Goal: Transaction & Acquisition: Purchase product/service

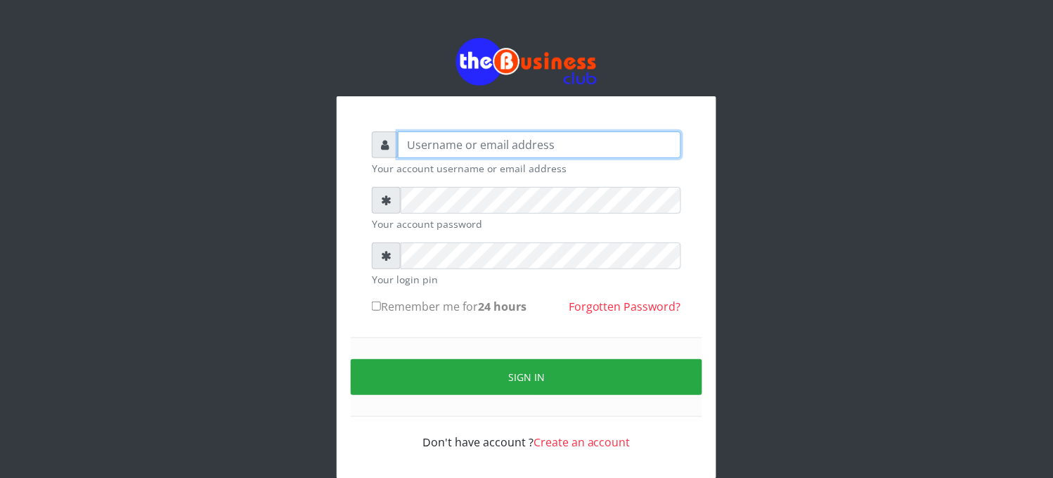
type input "elbally"
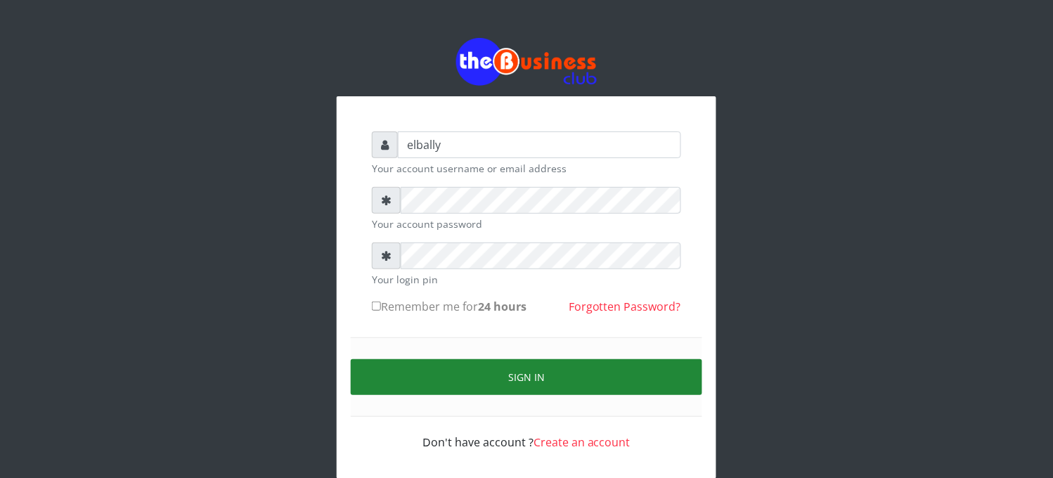
click at [503, 370] on button "Sign in" at bounding box center [526, 377] width 351 height 36
click at [450, 371] on button "Sign in" at bounding box center [526, 377] width 351 height 36
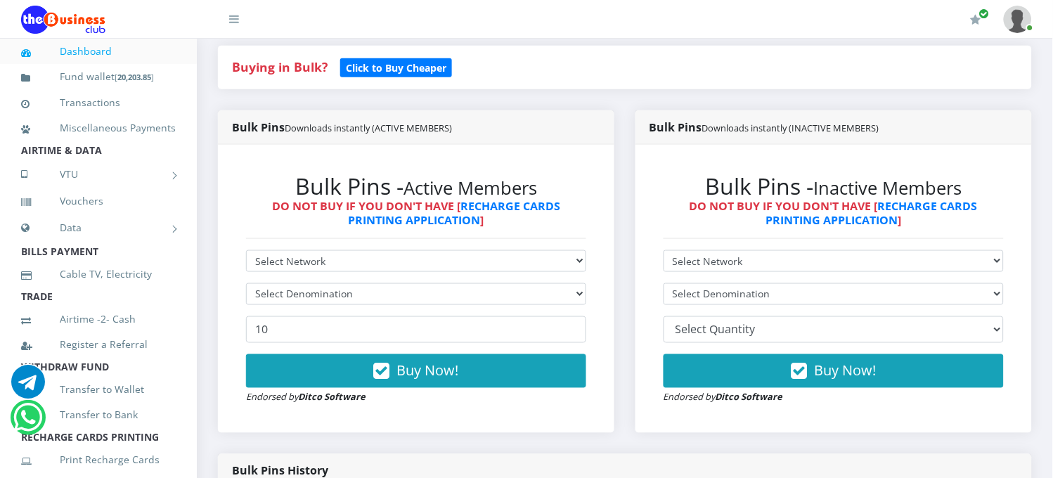
scroll to position [343, 0]
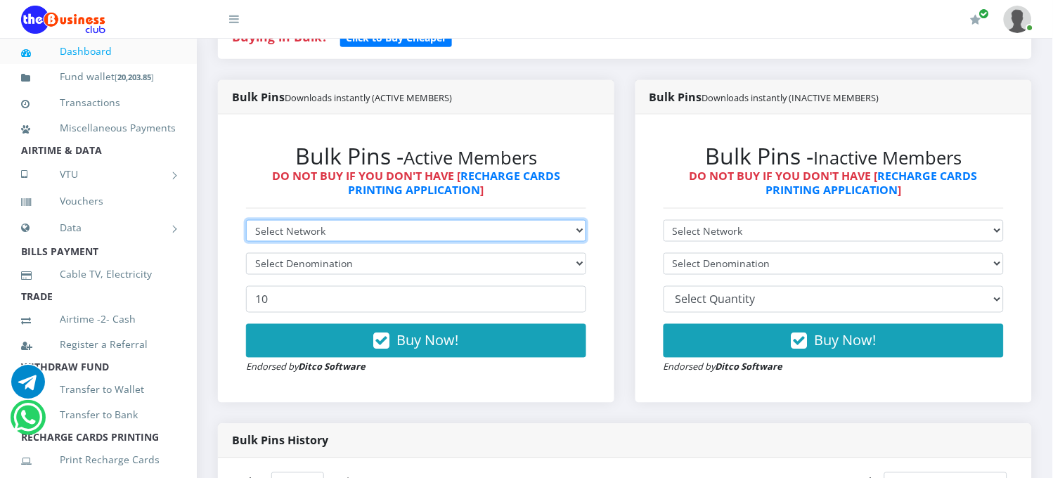
click at [342, 220] on select "Select Network MTN Globacom 9Mobile Airtel" at bounding box center [416, 231] width 340 height 22
select select "MTN"
click at [246, 220] on select "Select Network MTN Globacom 9Mobile Airtel" at bounding box center [416, 231] width 340 height 22
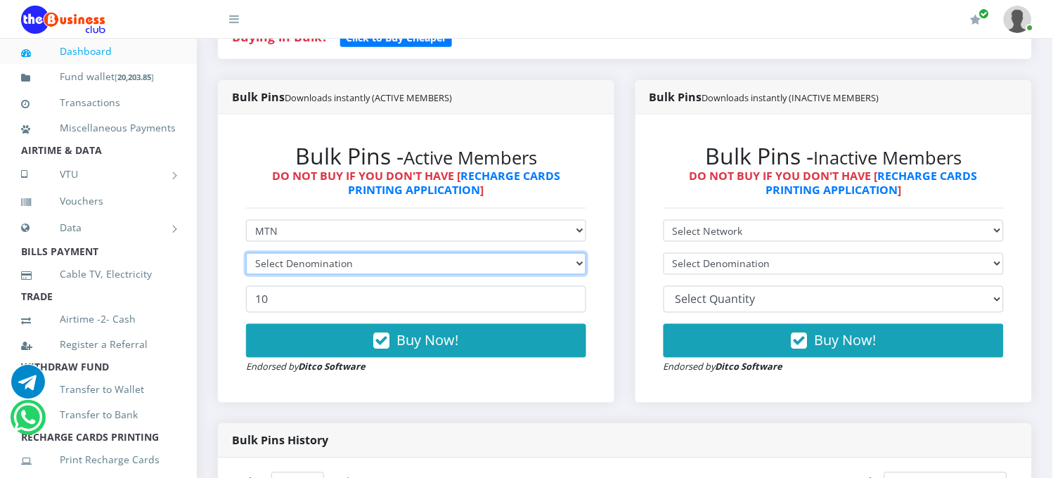
click at [325, 253] on select "Select Denomination" at bounding box center [416, 264] width 340 height 22
click at [325, 253] on select "Select Denomination MTN NGN100 - ₦96.98 MTN NGN200 - ₦193.96 MTN NGN400 - ₦387.…" at bounding box center [416, 264] width 340 height 22
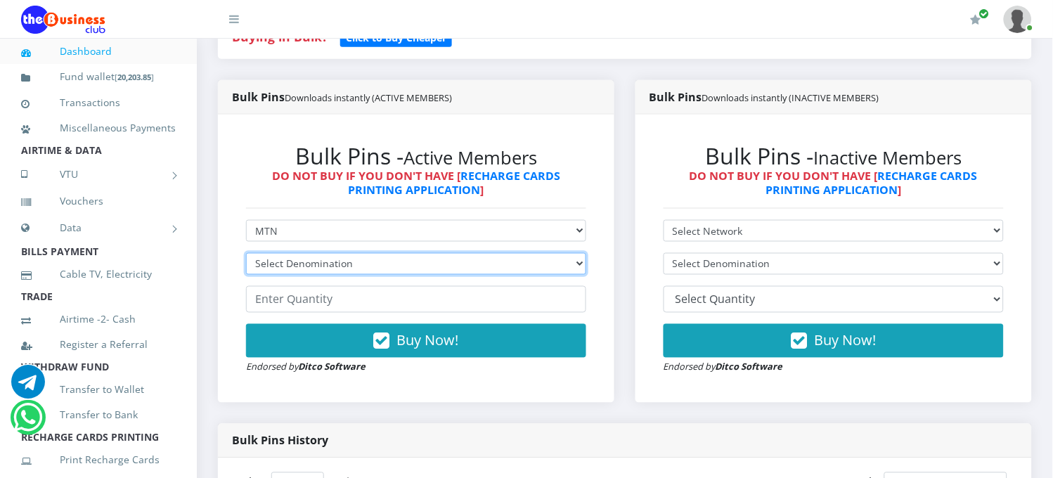
select select "193.96-200"
click at [246, 253] on select "Select Denomination MTN NGN100 - ₦96.98 MTN NGN200 - ₦193.96 MTN NGN400 - ₦387.…" at bounding box center [416, 264] width 340 height 22
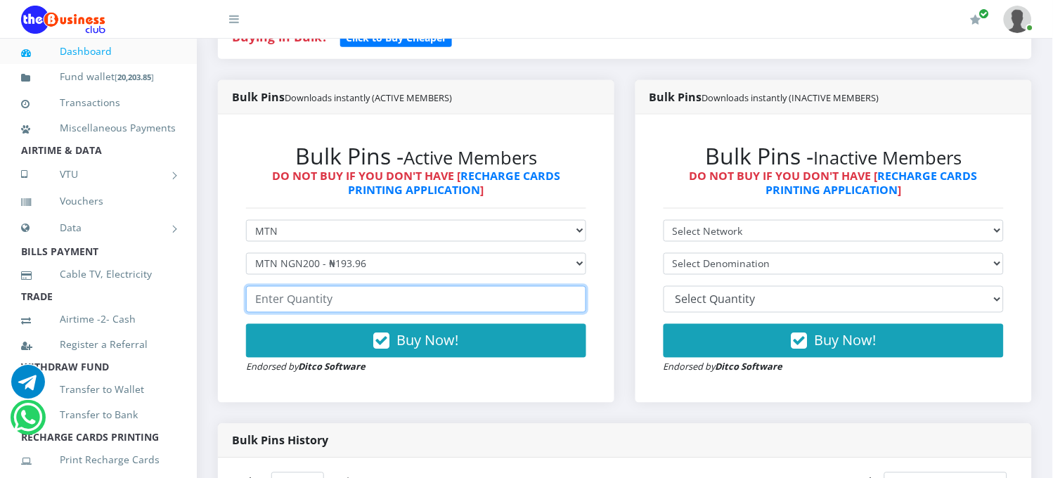
click at [302, 286] on input "number" at bounding box center [416, 299] width 340 height 27
click at [572, 286] on input "1" at bounding box center [416, 299] width 340 height 27
click at [572, 286] on input "2" at bounding box center [416, 299] width 340 height 27
click at [572, 286] on input "3" at bounding box center [416, 299] width 340 height 27
click at [572, 286] on input "4" at bounding box center [416, 299] width 340 height 27
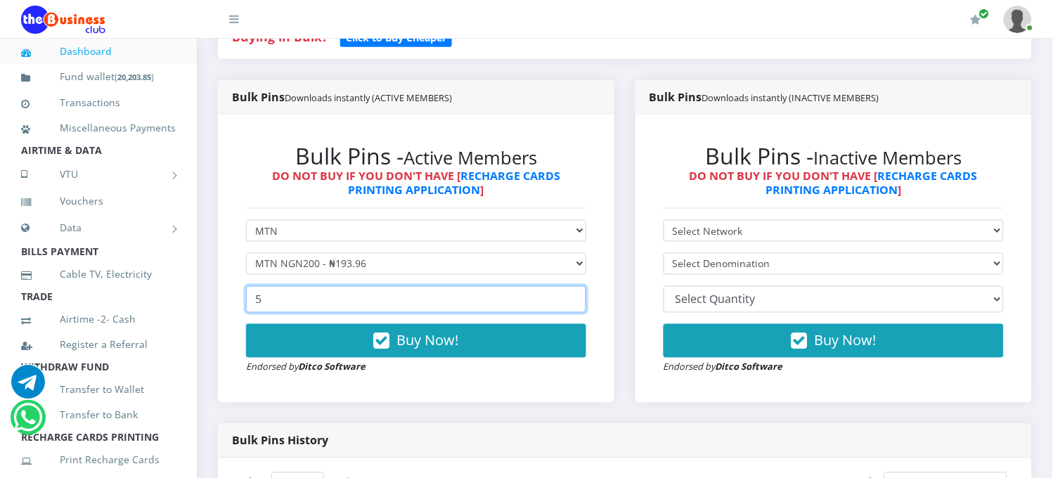
click at [572, 286] on input "5" at bounding box center [416, 299] width 340 height 27
click at [572, 286] on input "6" at bounding box center [416, 299] width 340 height 27
click at [572, 286] on input "7" at bounding box center [416, 299] width 340 height 27
click at [572, 286] on input "8" at bounding box center [416, 299] width 340 height 27
click at [572, 286] on input "9" at bounding box center [416, 299] width 340 height 27
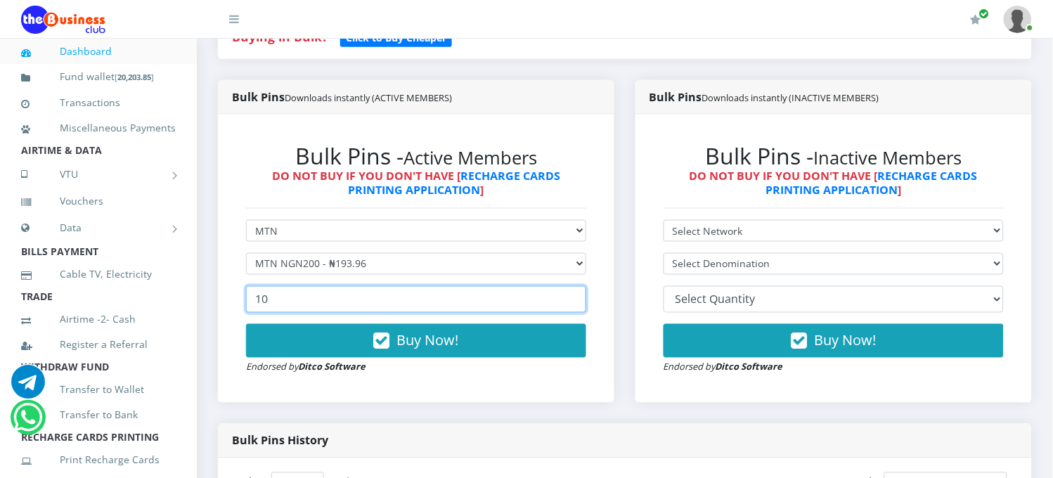
click at [572, 286] on input "10" at bounding box center [416, 299] width 340 height 27
click at [572, 286] on input "11" at bounding box center [416, 299] width 340 height 27
click at [572, 286] on input "12" at bounding box center [416, 299] width 340 height 27
click at [572, 286] on input "13" at bounding box center [416, 299] width 340 height 27
click at [572, 286] on input "14" at bounding box center [416, 299] width 340 height 27
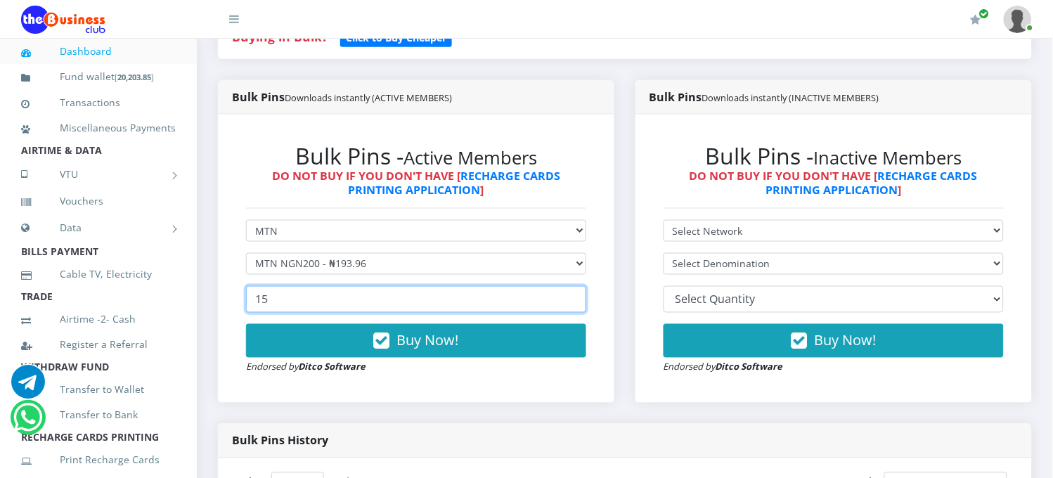
click at [572, 286] on input "15" at bounding box center [416, 299] width 340 height 27
click at [572, 286] on input "16" at bounding box center [416, 299] width 340 height 27
click at [572, 286] on input "17" at bounding box center [416, 299] width 340 height 27
click at [572, 286] on input "18" at bounding box center [416, 299] width 340 height 27
click at [572, 286] on input "19" at bounding box center [416, 299] width 340 height 27
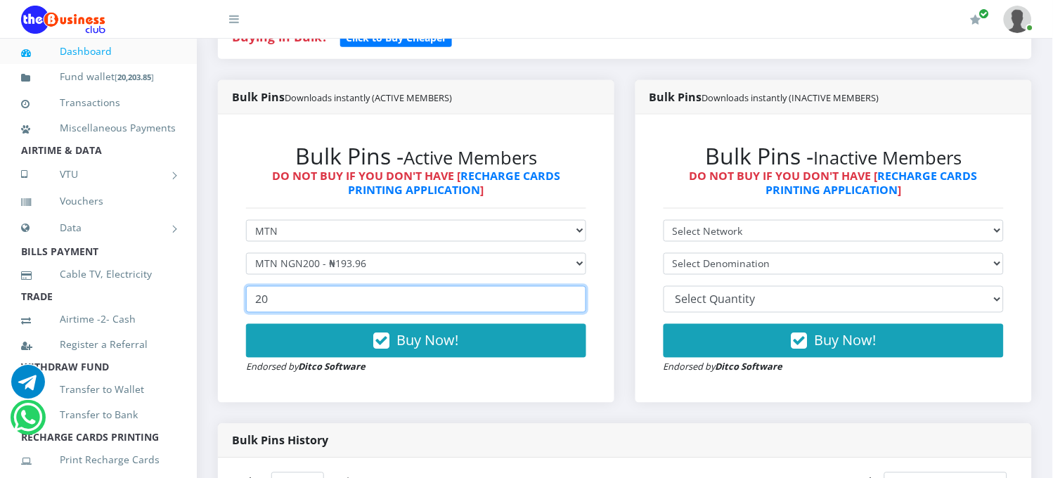
click at [572, 286] on input "20" at bounding box center [416, 299] width 340 height 27
click at [572, 286] on input "21" at bounding box center [416, 299] width 340 height 27
click at [572, 286] on input "22" at bounding box center [416, 299] width 340 height 27
click at [572, 286] on input "23" at bounding box center [416, 299] width 340 height 27
click at [572, 286] on input "24" at bounding box center [416, 299] width 340 height 27
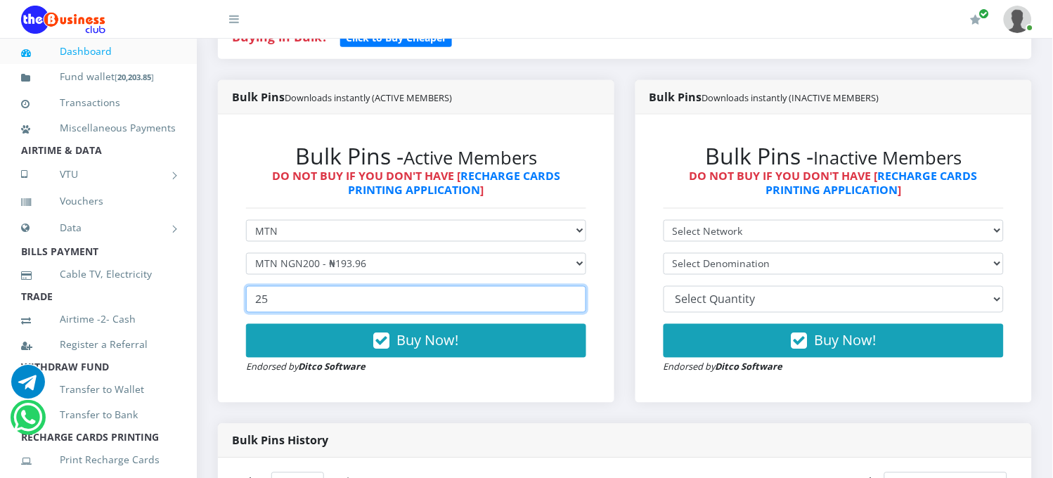
click at [572, 286] on input "25" at bounding box center [416, 299] width 340 height 27
click at [572, 286] on input "26" at bounding box center [416, 299] width 340 height 27
click at [572, 286] on input "27" at bounding box center [416, 299] width 340 height 27
click at [572, 286] on input "28" at bounding box center [416, 299] width 340 height 27
click at [572, 286] on input "29" at bounding box center [416, 299] width 340 height 27
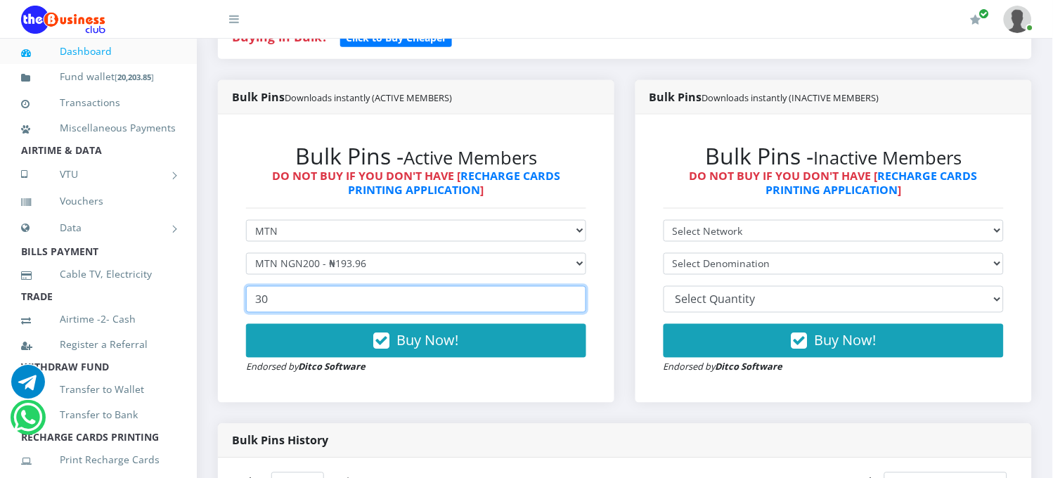
click at [572, 286] on input "30" at bounding box center [416, 299] width 340 height 27
click at [572, 286] on input "31" at bounding box center [416, 299] width 340 height 27
click at [572, 286] on input "32" at bounding box center [416, 299] width 340 height 27
click at [572, 286] on input "33" at bounding box center [416, 299] width 340 height 27
click at [572, 286] on input "34" at bounding box center [416, 299] width 340 height 27
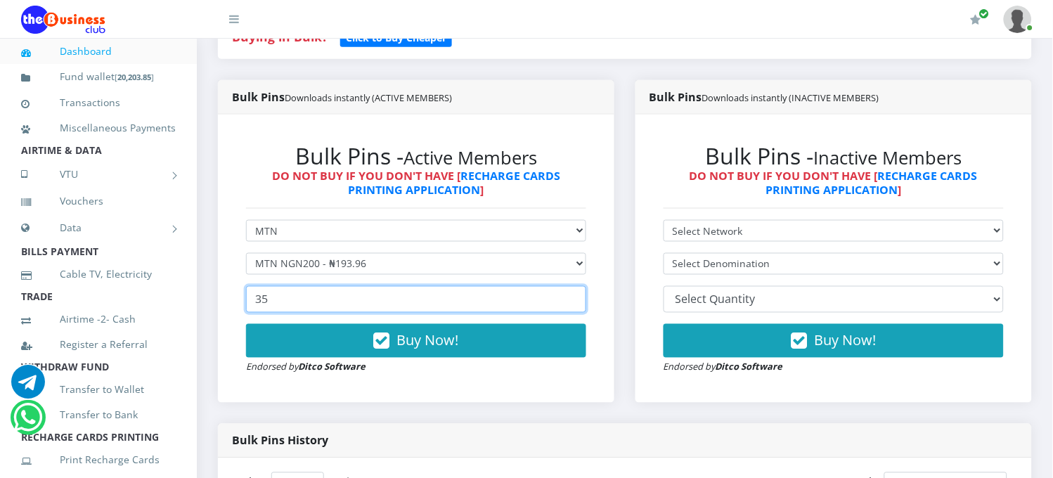
click at [572, 286] on input "35" at bounding box center [416, 299] width 340 height 27
click at [572, 286] on input "36" at bounding box center [416, 299] width 340 height 27
click at [572, 286] on input "37" at bounding box center [416, 299] width 340 height 27
click at [572, 286] on input "38" at bounding box center [416, 299] width 340 height 27
click at [572, 286] on input "39" at bounding box center [416, 299] width 340 height 27
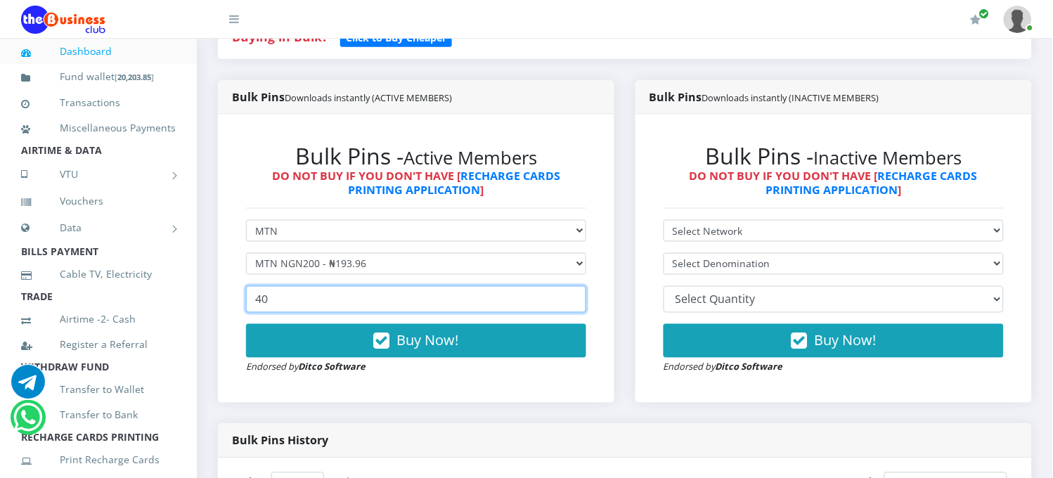
click at [572, 286] on input "40" at bounding box center [416, 299] width 340 height 27
click at [572, 286] on input "41" at bounding box center [416, 299] width 340 height 27
click at [572, 286] on input "42" at bounding box center [416, 299] width 340 height 27
click at [572, 286] on input "43" at bounding box center [416, 299] width 340 height 27
click at [572, 286] on input "44" at bounding box center [416, 299] width 340 height 27
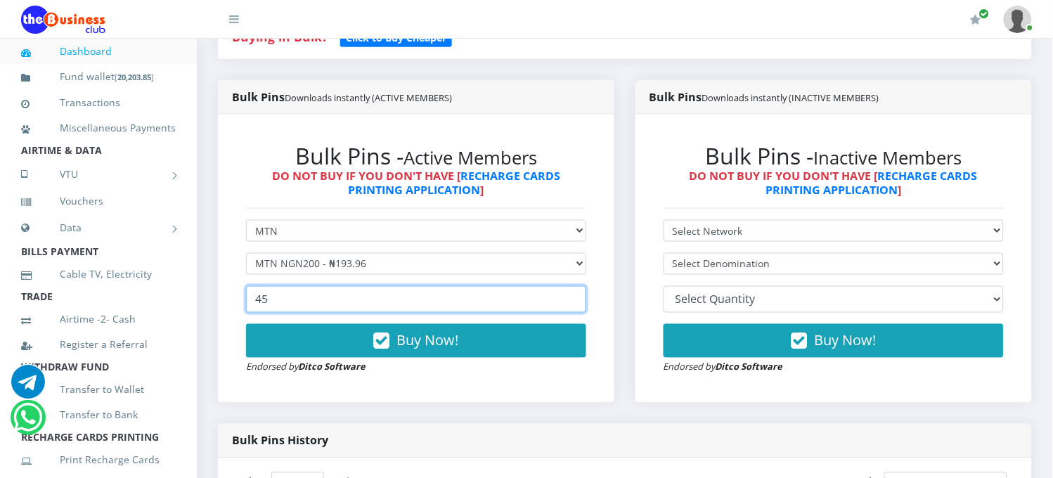
click at [572, 286] on input "45" at bounding box center [416, 299] width 340 height 27
click at [572, 286] on input "46" at bounding box center [416, 299] width 340 height 27
click at [572, 286] on input "47" at bounding box center [416, 299] width 340 height 27
click at [572, 286] on input "48" at bounding box center [416, 299] width 340 height 27
click at [572, 286] on input "49" at bounding box center [416, 299] width 340 height 27
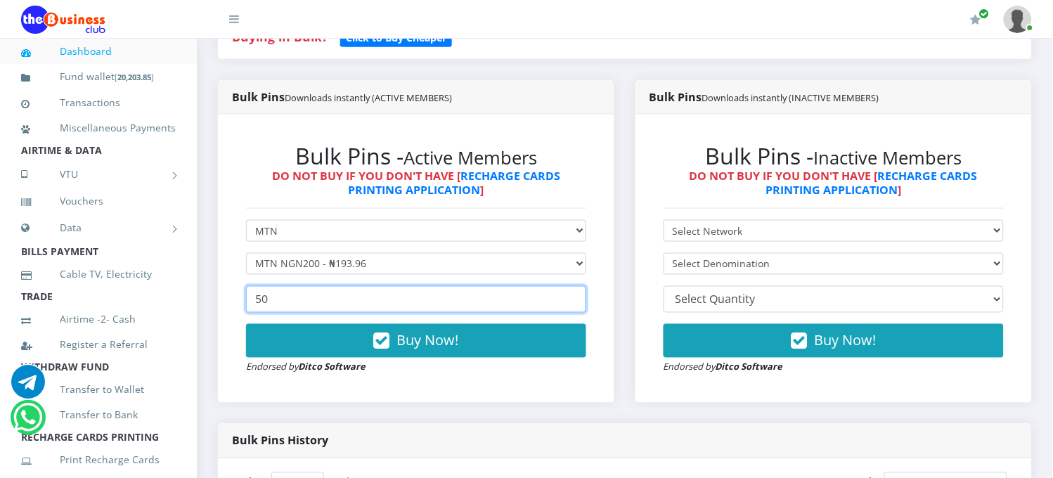
type input "50"
click at [572, 286] on input "50" at bounding box center [416, 299] width 340 height 27
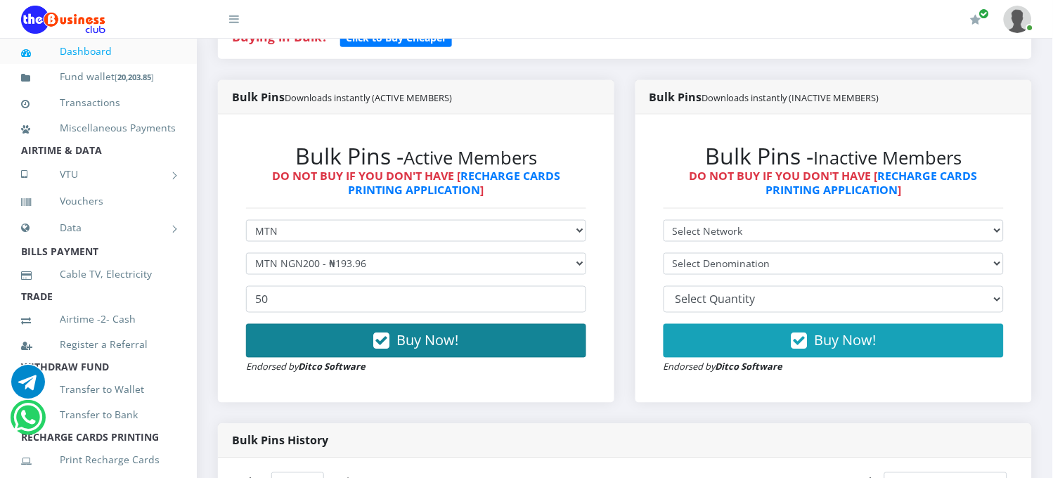
click at [420, 331] on span "Buy Now!" at bounding box center [428, 340] width 62 height 19
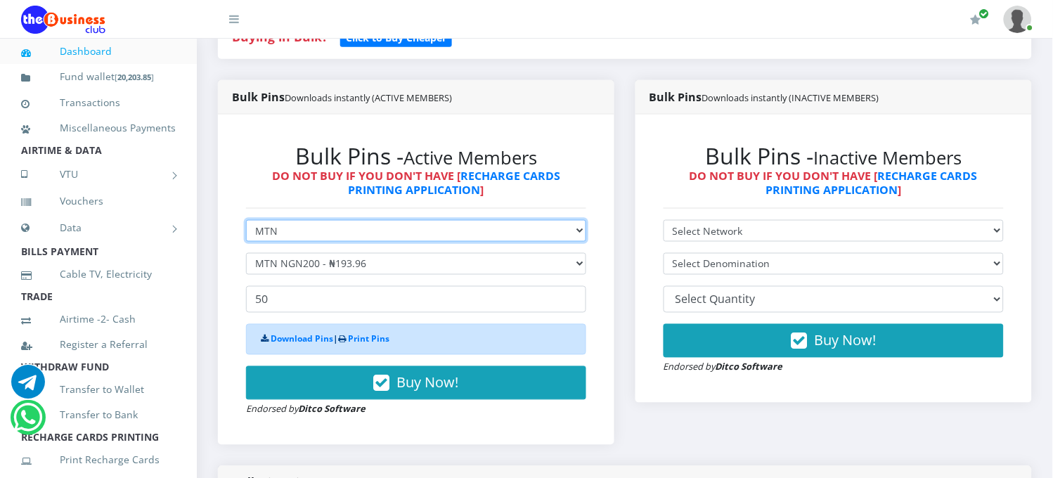
click at [358, 220] on select "Select Network MTN Globacom 9Mobile Airtel" at bounding box center [416, 231] width 340 height 22
select select "Airtel"
click at [246, 220] on select "Select Network MTN Globacom 9Mobile Airtel" at bounding box center [416, 231] width 340 height 22
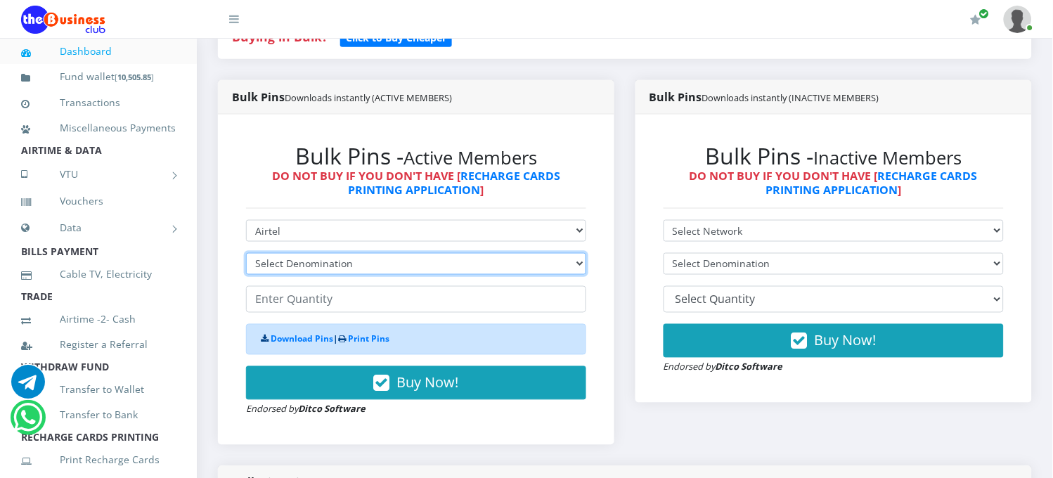
click at [328, 253] on select "Select Denomination Airtel NGN100 - ₦96.37 Airtel NGN200 - ₦192.74 Airtel NGN50…" at bounding box center [416, 264] width 340 height 22
select select "192.74-200"
click at [246, 253] on select "Select Denomination Airtel NGN100 - ₦96.37 Airtel NGN200 - ₦192.74 Airtel NGN50…" at bounding box center [416, 264] width 340 height 22
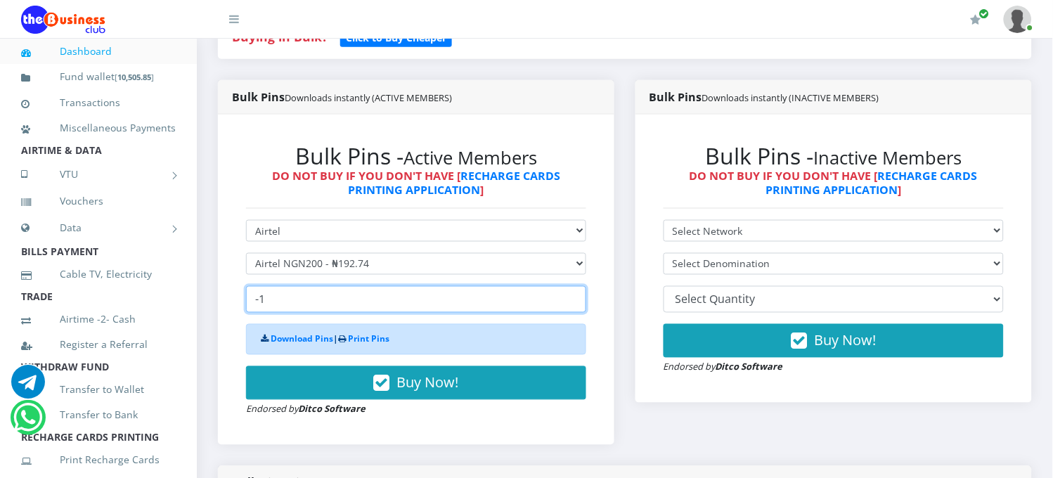
click at [571, 286] on input "-1" at bounding box center [416, 299] width 340 height 27
click at [571, 286] on input "-2" at bounding box center [416, 299] width 340 height 27
click at [571, 286] on input "-3" at bounding box center [416, 299] width 340 height 27
click at [571, 286] on input "-4" at bounding box center [416, 299] width 340 height 27
click at [571, 286] on input "-5" at bounding box center [416, 299] width 340 height 27
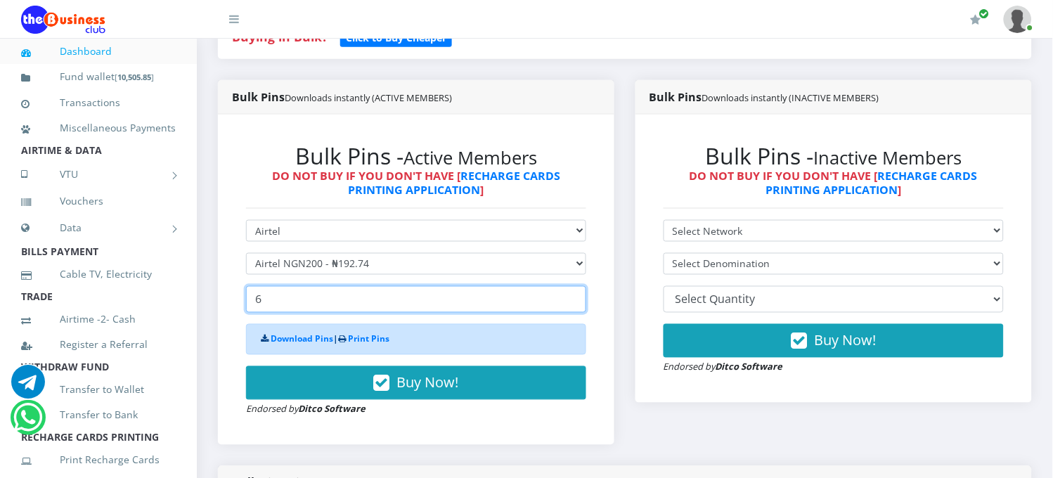
drag, startPoint x: 571, startPoint y: 286, endPoint x: 573, endPoint y: 277, distance: 9.4
click at [573, 286] on input "6" at bounding box center [416, 299] width 340 height 27
click at [573, 286] on input "7" at bounding box center [416, 299] width 340 height 27
click at [573, 286] on input "8" at bounding box center [416, 299] width 340 height 27
click at [573, 286] on input "9" at bounding box center [416, 299] width 340 height 27
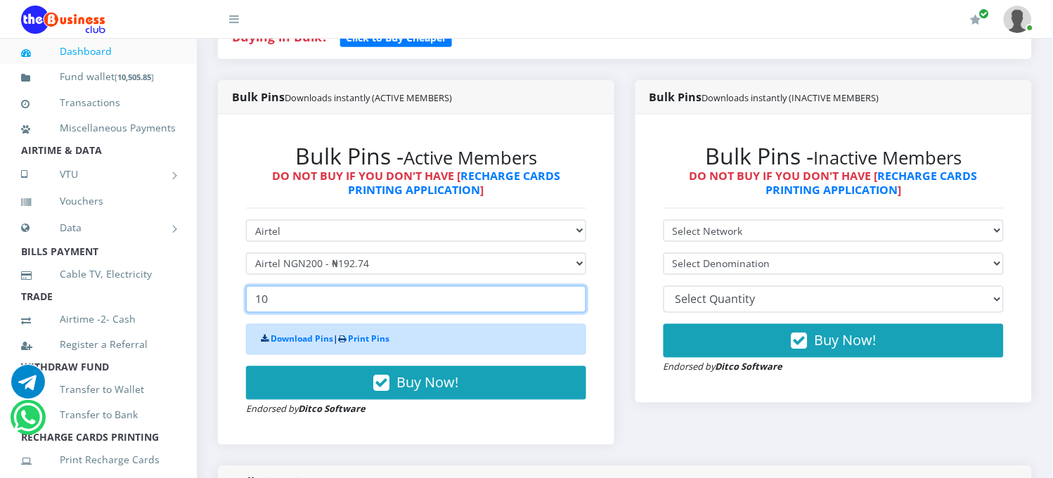
click at [573, 286] on input "10" at bounding box center [416, 299] width 340 height 27
click at [573, 286] on input "11" at bounding box center [416, 299] width 340 height 27
click at [573, 286] on input "19" at bounding box center [416, 299] width 340 height 27
click at [573, 286] on input "20" at bounding box center [416, 299] width 340 height 27
click at [573, 286] on input "21" at bounding box center [416, 299] width 340 height 27
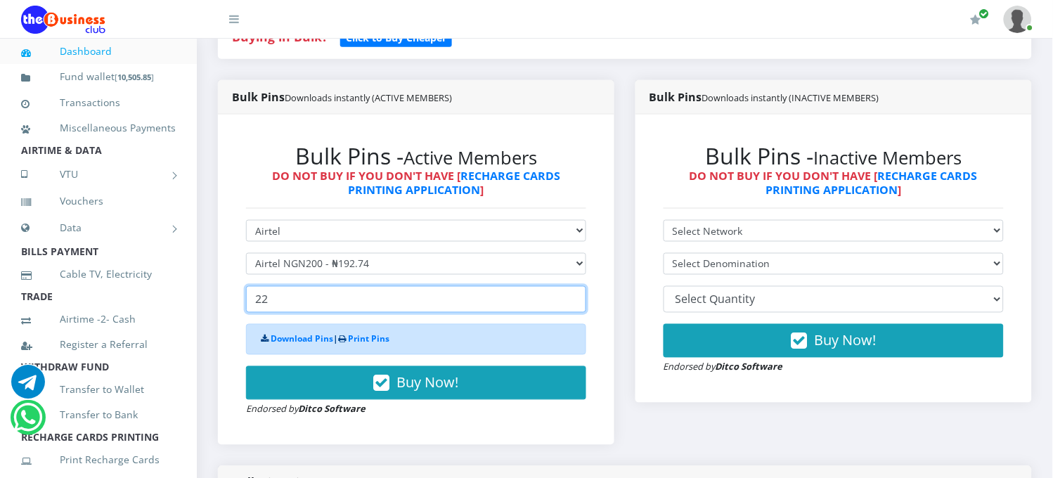
click at [573, 286] on input "22" at bounding box center [416, 299] width 340 height 27
click at [573, 286] on input "23" at bounding box center [416, 299] width 340 height 27
click at [573, 286] on input "24" at bounding box center [416, 299] width 340 height 27
click at [573, 286] on input "25" at bounding box center [416, 299] width 340 height 27
click at [572, 286] on input "26" at bounding box center [416, 299] width 340 height 27
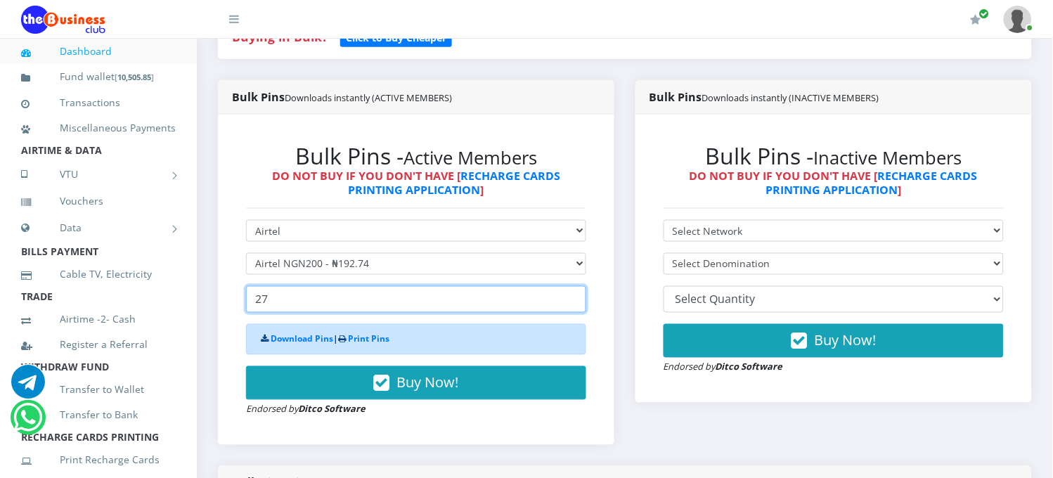
click at [571, 286] on input "27" at bounding box center [416, 299] width 340 height 27
click at [571, 286] on input "28" at bounding box center [416, 299] width 340 height 27
click at [571, 286] on input "29" at bounding box center [416, 299] width 340 height 27
click at [571, 286] on input "30" at bounding box center [416, 299] width 340 height 27
click at [571, 286] on input "31" at bounding box center [416, 299] width 340 height 27
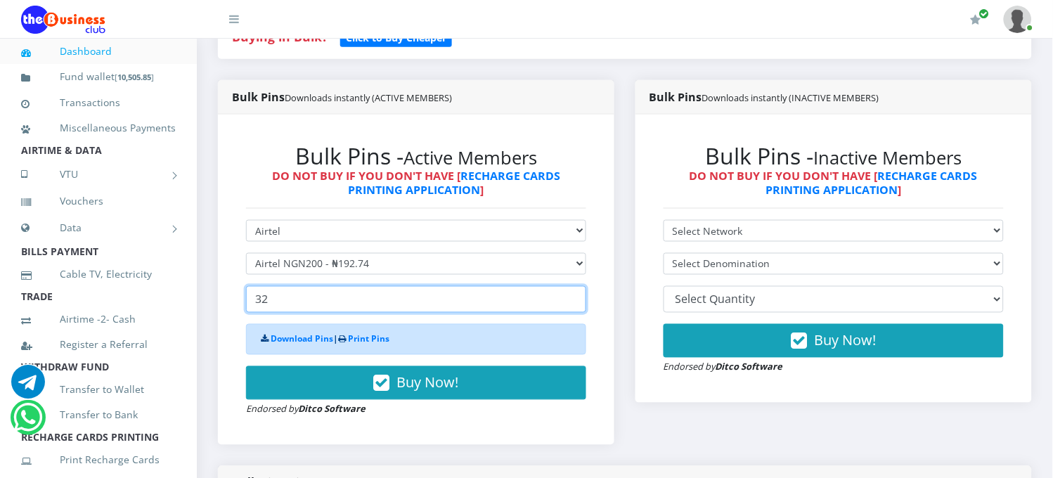
click at [571, 286] on input "32" at bounding box center [416, 299] width 340 height 27
click at [571, 286] on input "33" at bounding box center [416, 299] width 340 height 27
click at [571, 286] on input "34" at bounding box center [416, 299] width 340 height 27
click at [571, 286] on input "35" at bounding box center [416, 299] width 340 height 27
click at [571, 286] on input "36" at bounding box center [416, 299] width 340 height 27
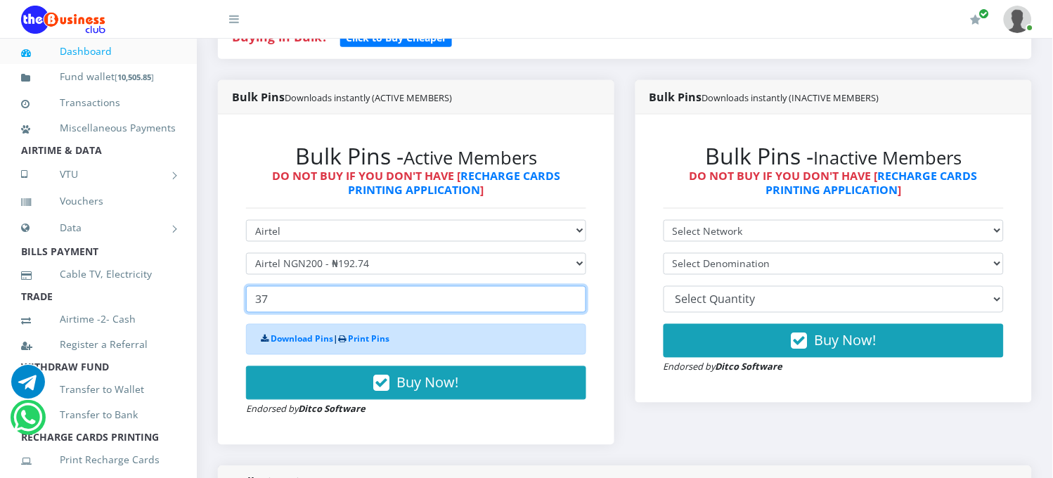
click at [571, 286] on input "37" at bounding box center [416, 299] width 340 height 27
click at [571, 286] on input "38" at bounding box center [416, 299] width 340 height 27
click at [571, 286] on input "39" at bounding box center [416, 299] width 340 height 27
click at [571, 286] on input "40" at bounding box center [416, 299] width 340 height 27
click at [571, 286] on input "41" at bounding box center [416, 299] width 340 height 27
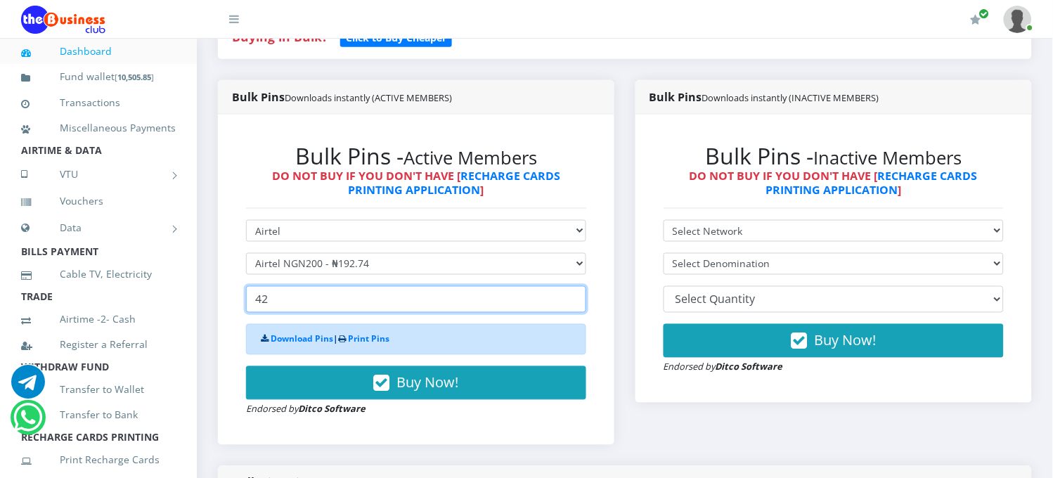
click at [571, 286] on input "42" at bounding box center [416, 299] width 340 height 27
click at [571, 286] on input "43" at bounding box center [416, 299] width 340 height 27
click at [571, 286] on input "44" at bounding box center [416, 299] width 340 height 27
click at [571, 286] on input "45" at bounding box center [416, 299] width 340 height 27
click at [571, 286] on input "46" at bounding box center [416, 299] width 340 height 27
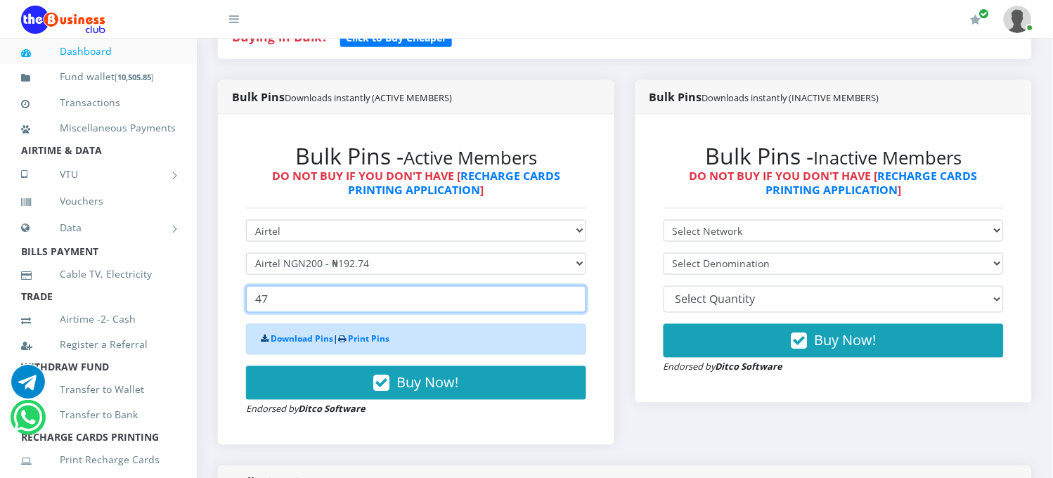
click at [571, 286] on input "47" at bounding box center [416, 299] width 340 height 27
click at [571, 286] on input "48" at bounding box center [416, 299] width 340 height 27
click at [571, 286] on input "49" at bounding box center [416, 299] width 340 height 27
type input "50"
click at [571, 286] on input "50" at bounding box center [416, 299] width 340 height 27
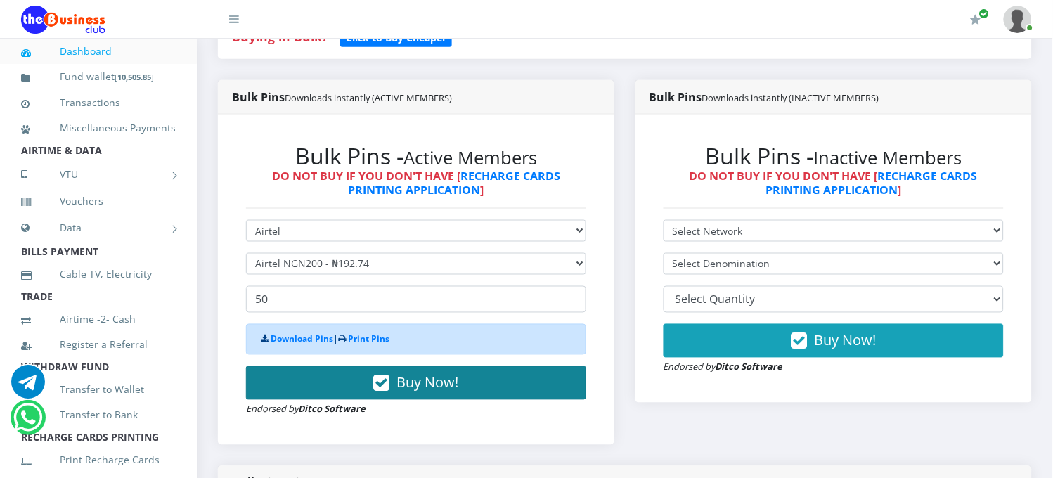
click at [403, 373] on span "Buy Now!" at bounding box center [428, 382] width 62 height 19
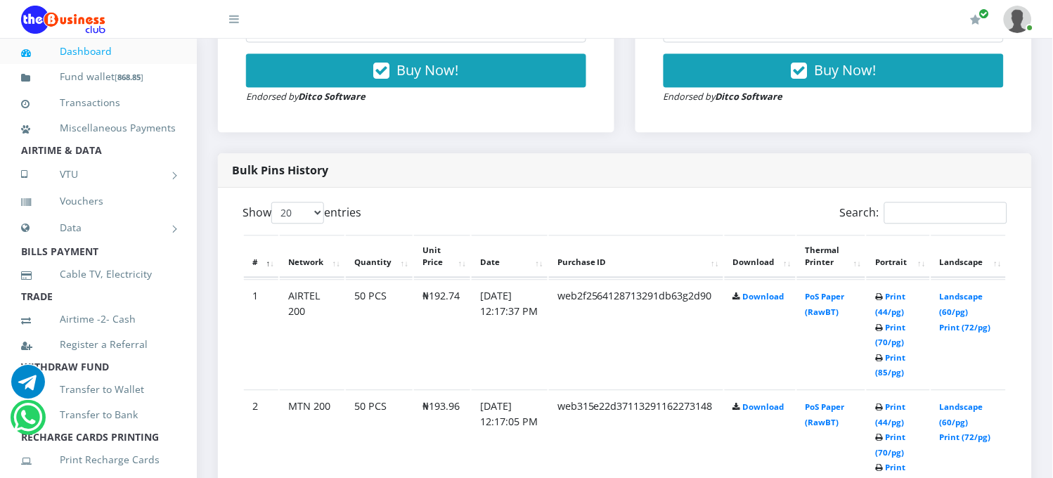
scroll to position [718, 0]
